Goal: Find specific page/section: Find specific page/section

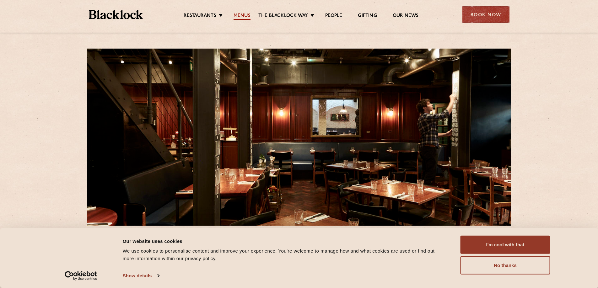
click at [239, 16] on link "Menus" at bounding box center [241, 16] width 17 height 7
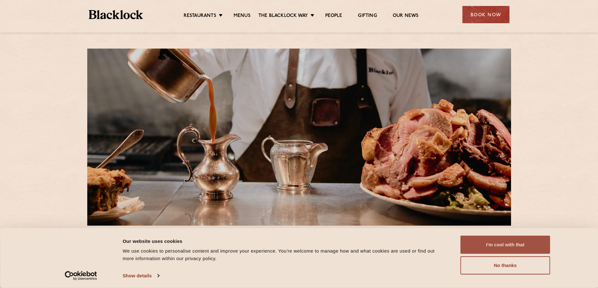
click at [500, 239] on button "I'm cool with that" at bounding box center [505, 245] width 90 height 18
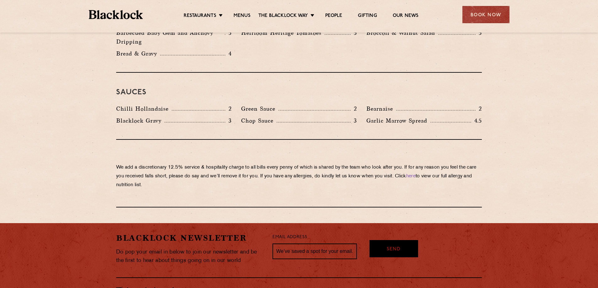
scroll to position [1065, 0]
